Goal: Task Accomplishment & Management: Manage account settings

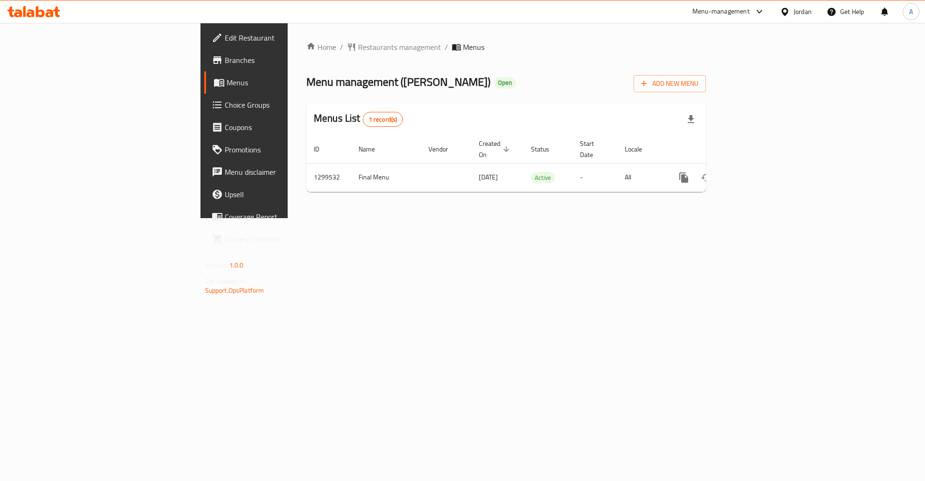
click at [225, 55] on span "Branches" at bounding box center [286, 60] width 123 height 11
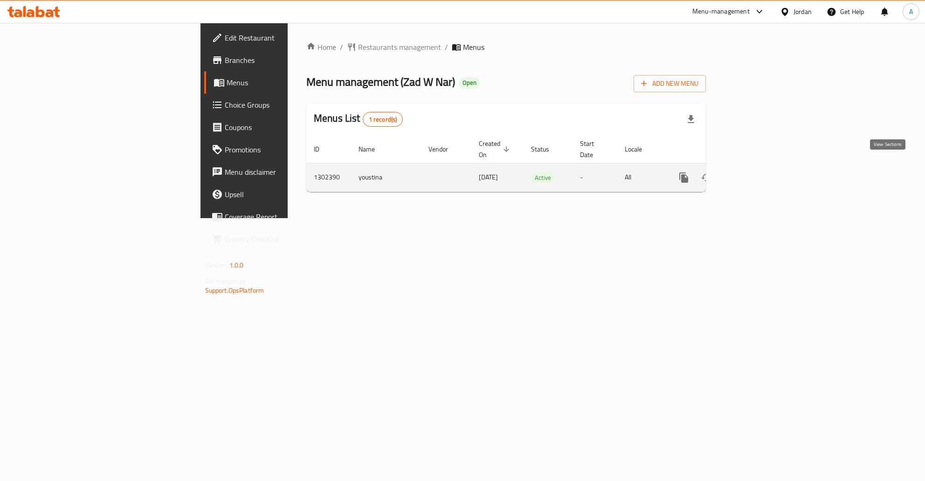
click at [757, 172] on icon "enhanced table" at bounding box center [751, 177] width 11 height 11
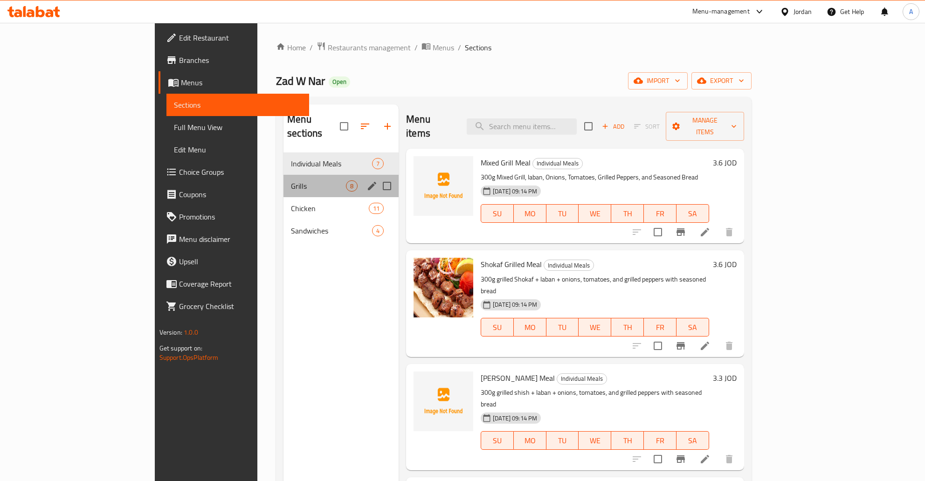
click at [284, 182] on div "Grills 8" at bounding box center [341, 186] width 115 height 22
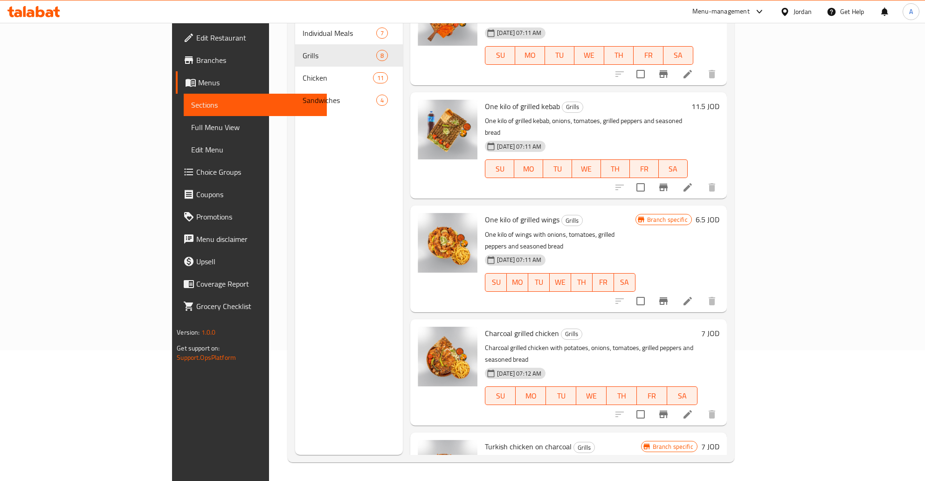
scroll to position [56, 0]
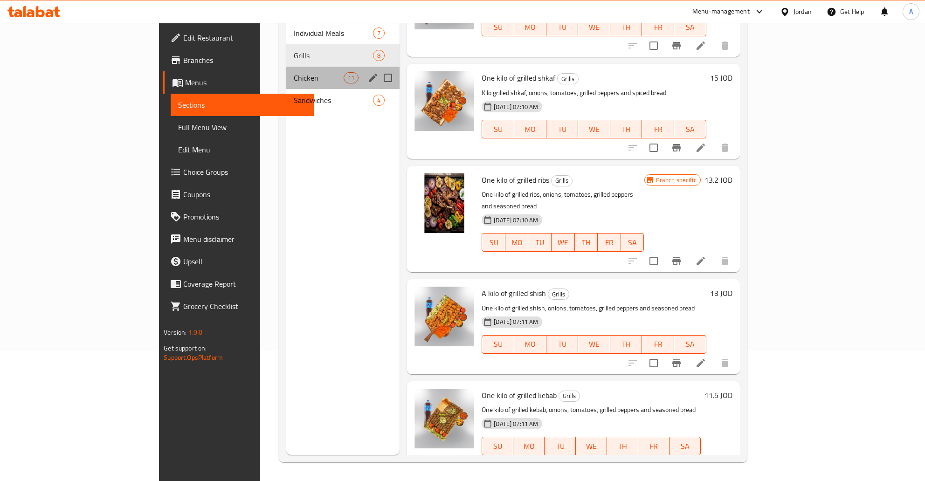
click at [286, 67] on div "Chicken 11" at bounding box center [342, 78] width 113 height 22
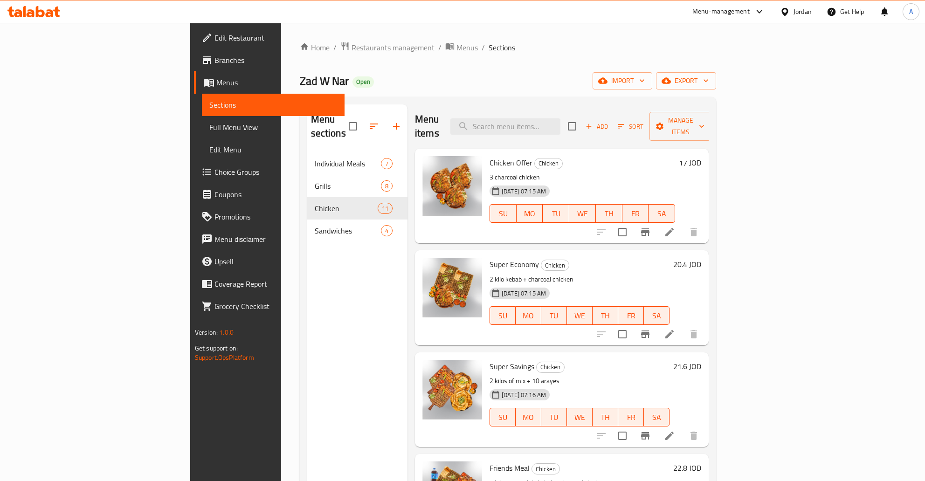
click at [717, 79] on div "Zad W Nar Open import export" at bounding box center [508, 80] width 417 height 17
click at [735, 80] on div "Home / Restaurants management / Menus / Sections Zad W Nar Open import export M…" at bounding box center [508, 317] width 454 height 589
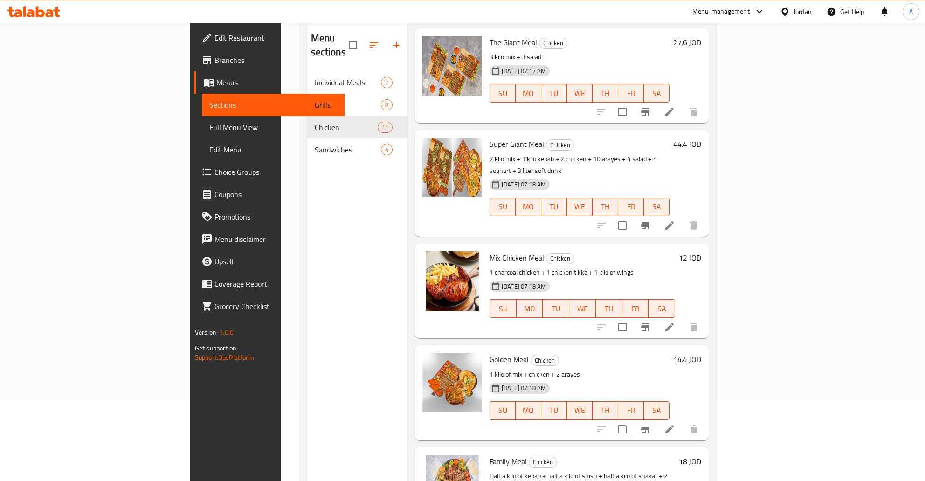
scroll to position [131, 0]
